Goal: Task Accomplishment & Management: Use online tool/utility

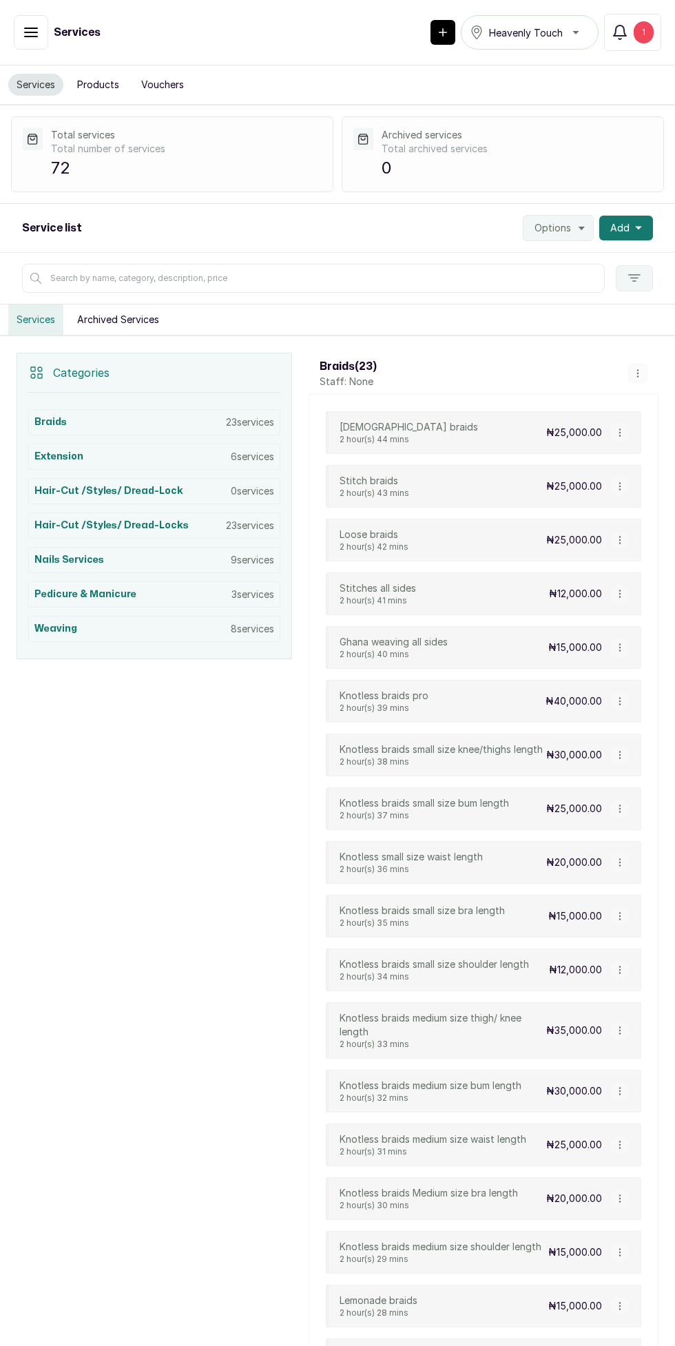
click at [625, 42] on button "Notifications 1" at bounding box center [632, 32] width 57 height 37
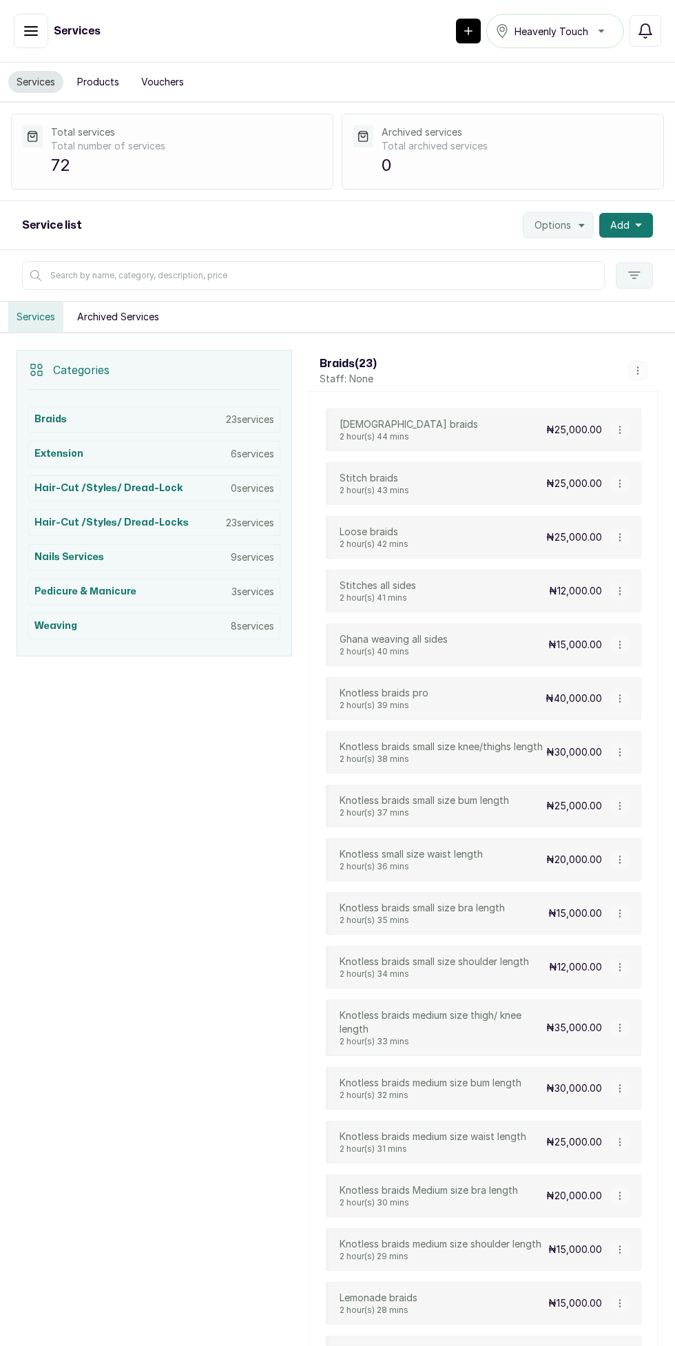
click at [563, 227] on span "Options" at bounding box center [552, 225] width 36 height 14
click at [545, 230] on button "Options" at bounding box center [558, 225] width 71 height 26
click at [583, 224] on polygon "button" at bounding box center [581, 225] width 6 height 3
click at [552, 286] on span "Import Services" at bounding box center [516, 290] width 132 height 17
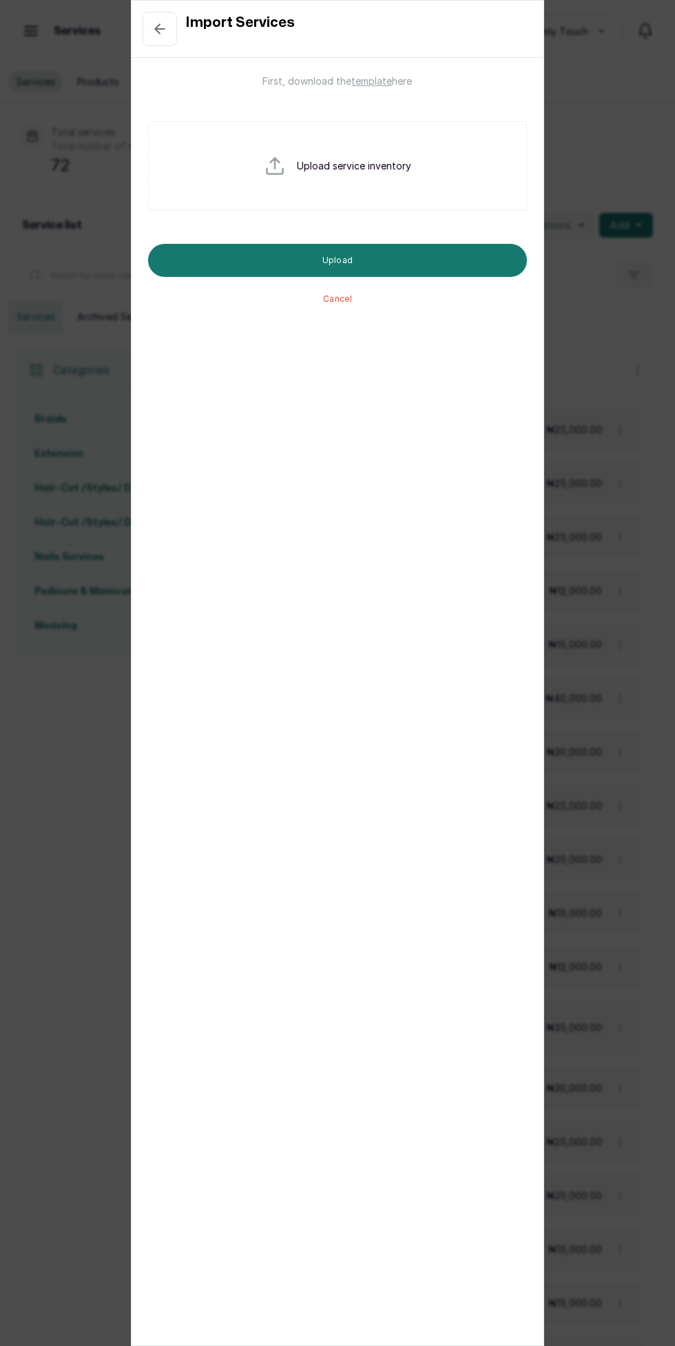
click at [328, 167] on input "file" at bounding box center [308, 188] width 88 height 66
type input "C:\fakepath\heavenly-touch-salon_service_import_template_export_20250902_105242…"
click at [477, 261] on button "Upload" at bounding box center [337, 260] width 379 height 33
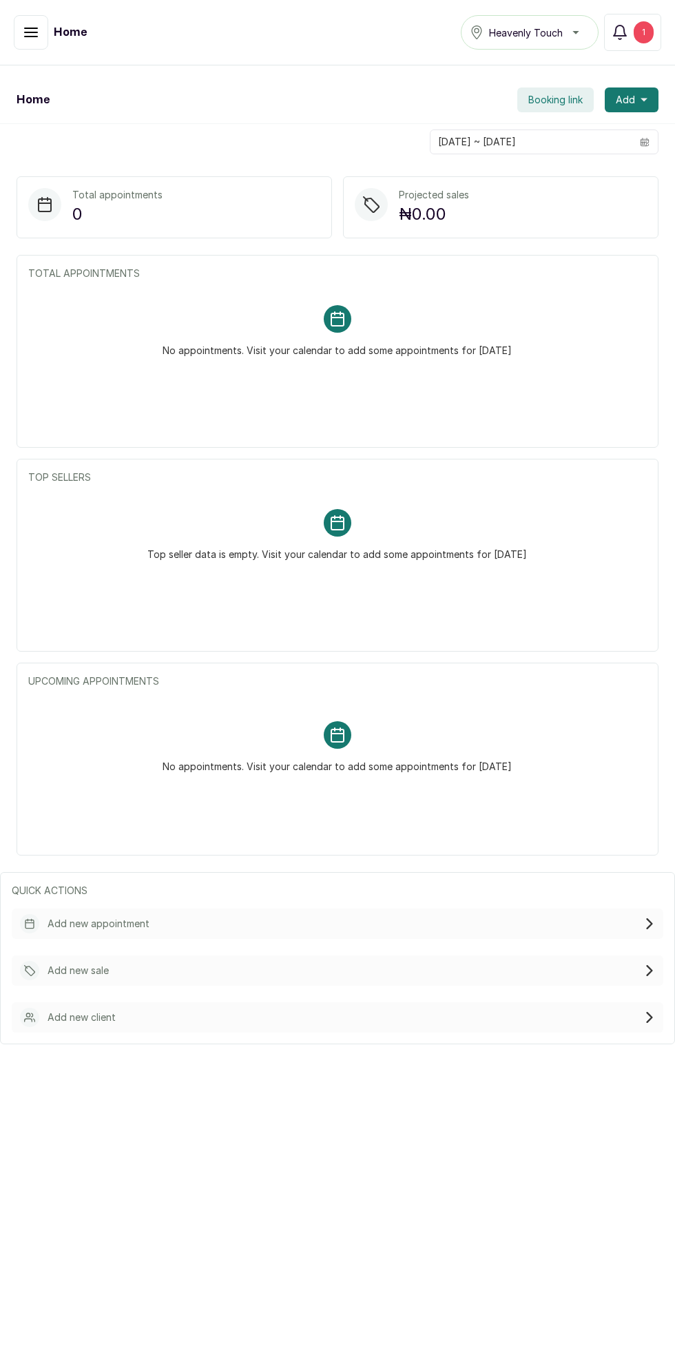
click at [47, 34] on button "button" at bounding box center [31, 32] width 34 height 34
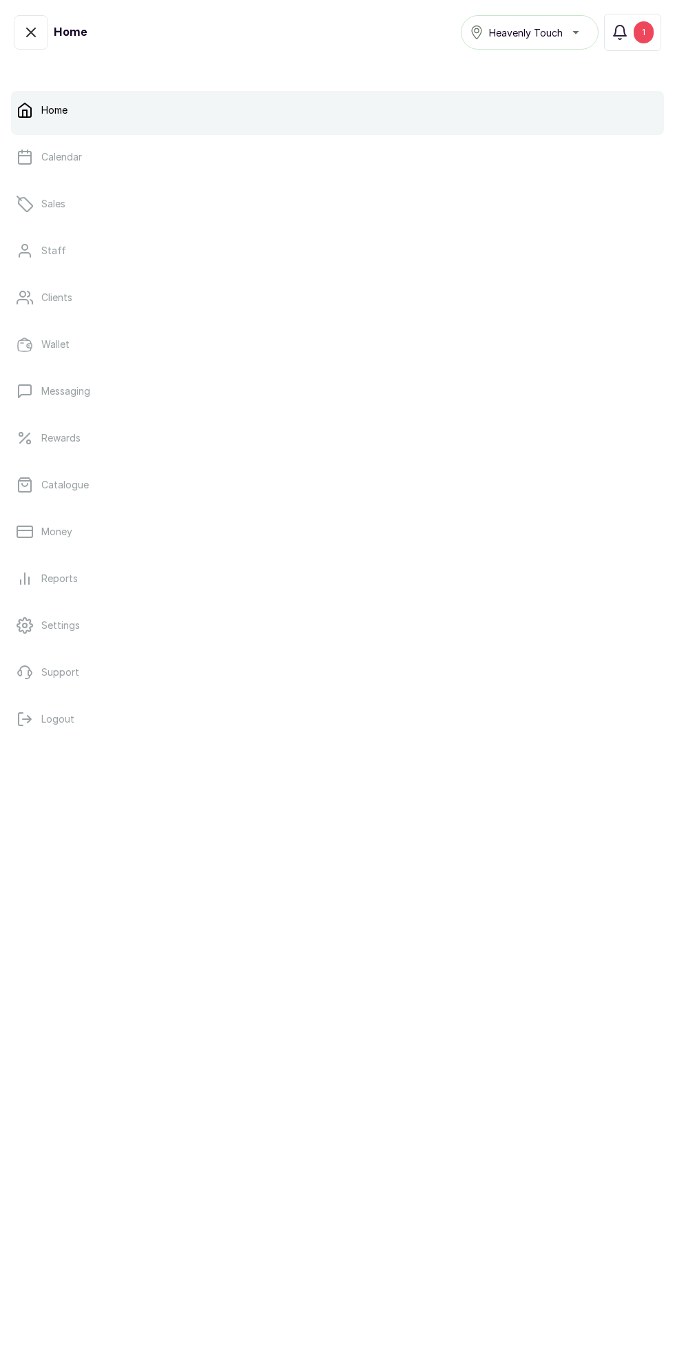
click at [118, 490] on link "Catalogue" at bounding box center [337, 485] width 653 height 39
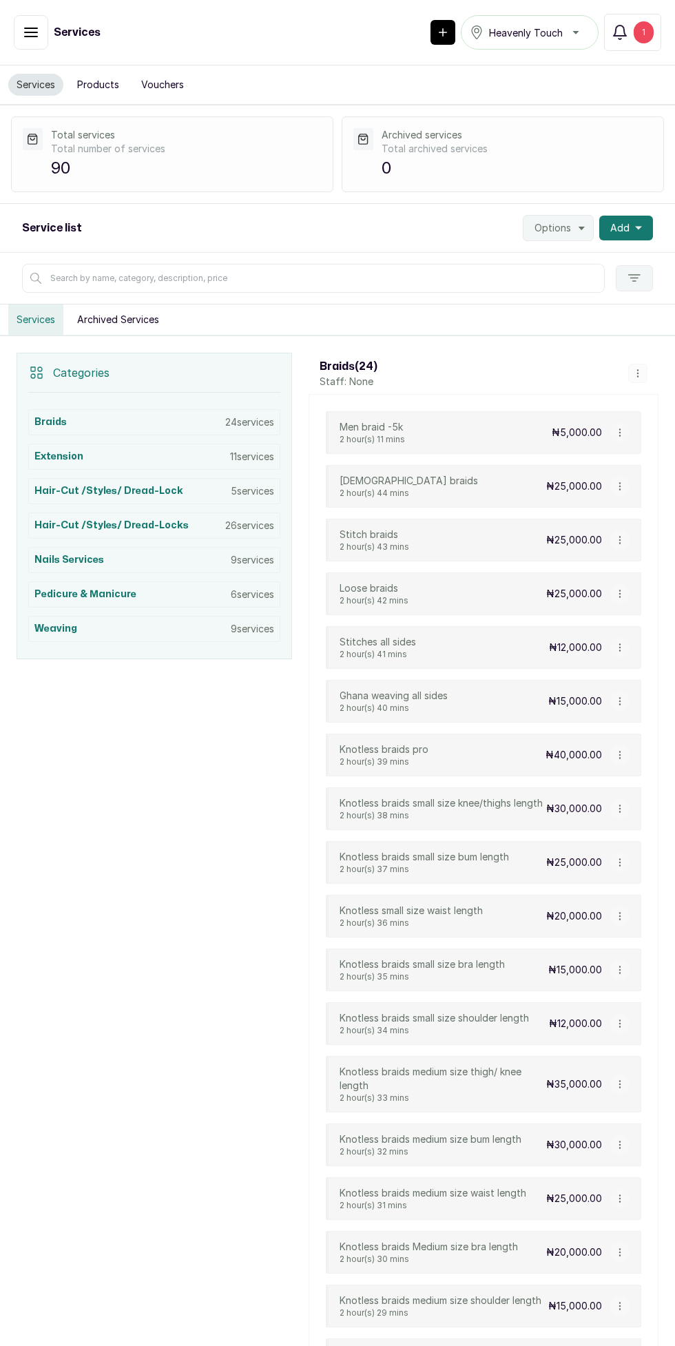
click at [643, 32] on div "1" at bounding box center [644, 32] width 20 height 22
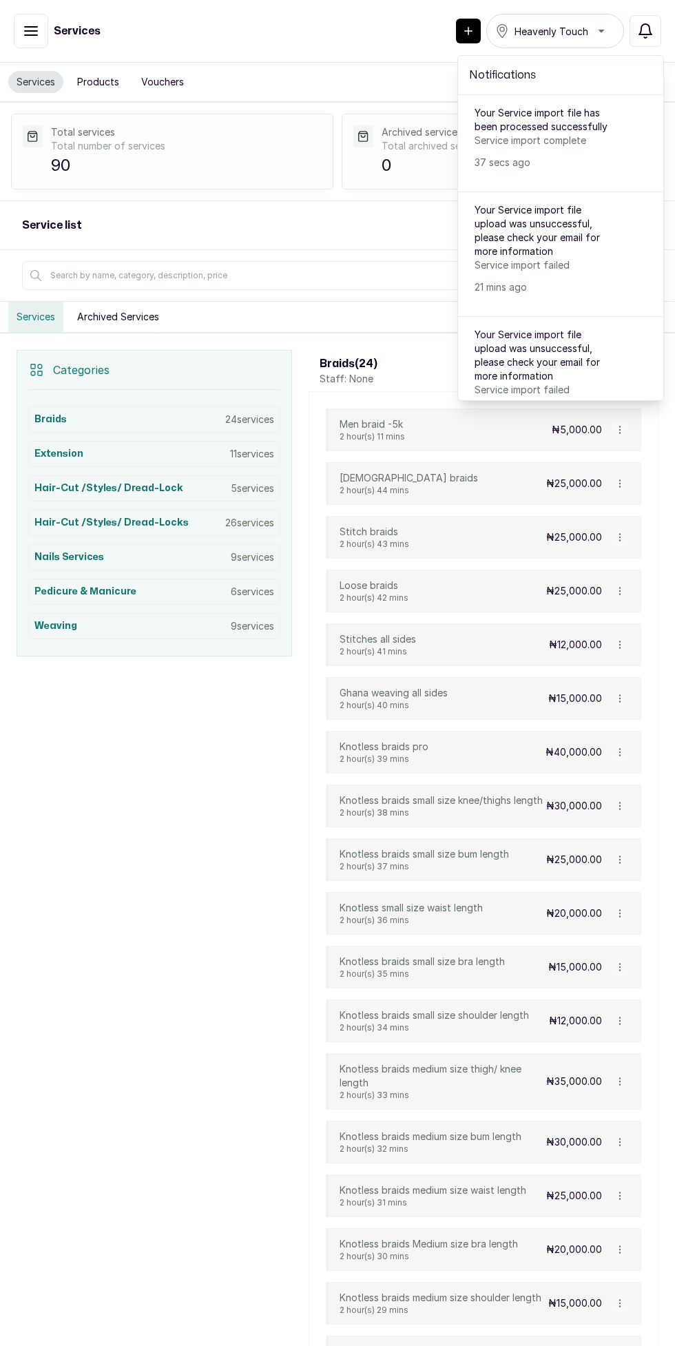
click at [547, 134] on p "Service import complete" at bounding box center [543, 141] width 138 height 14
